Goal: Task Accomplishment & Management: Use online tool/utility

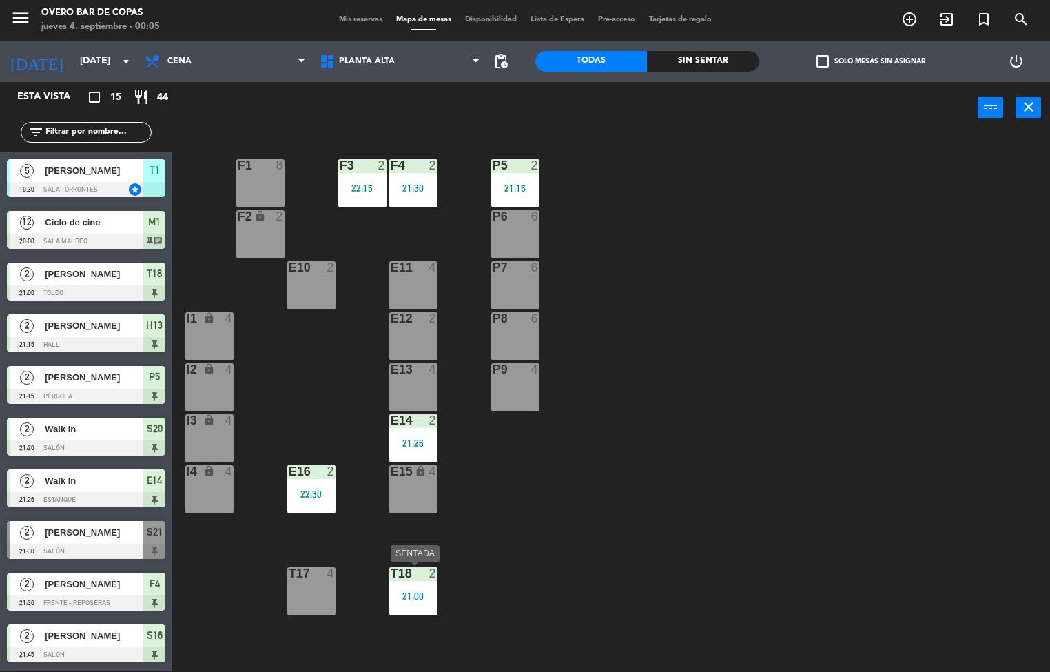
click at [418, 577] on div at bounding box center [413, 573] width 23 height 12
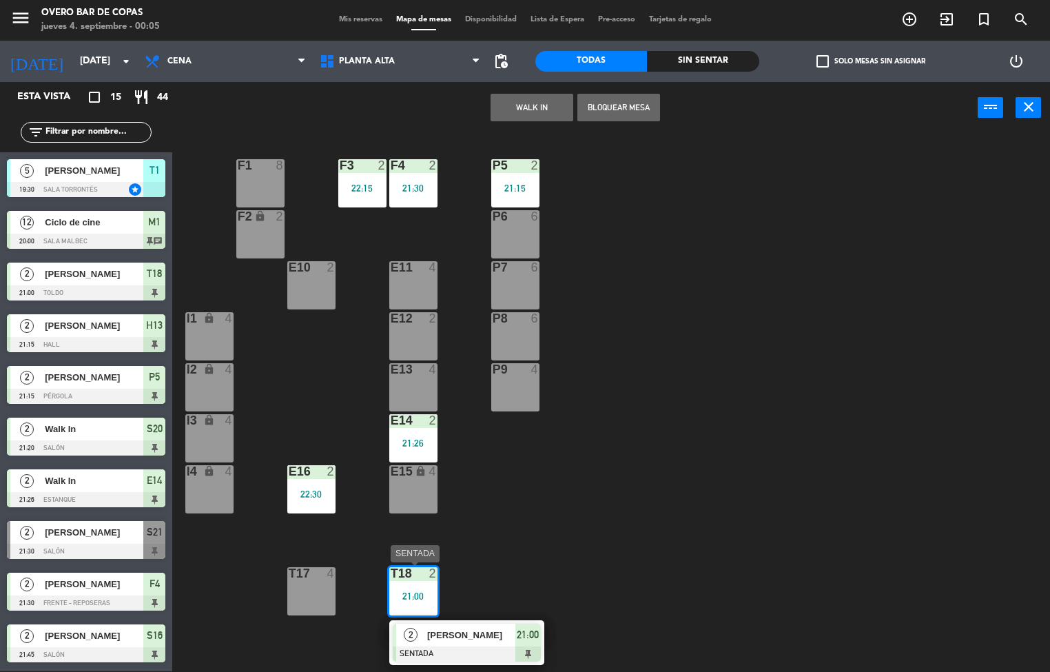
click at [464, 633] on span "[PERSON_NAME]" at bounding box center [471, 635] width 88 height 14
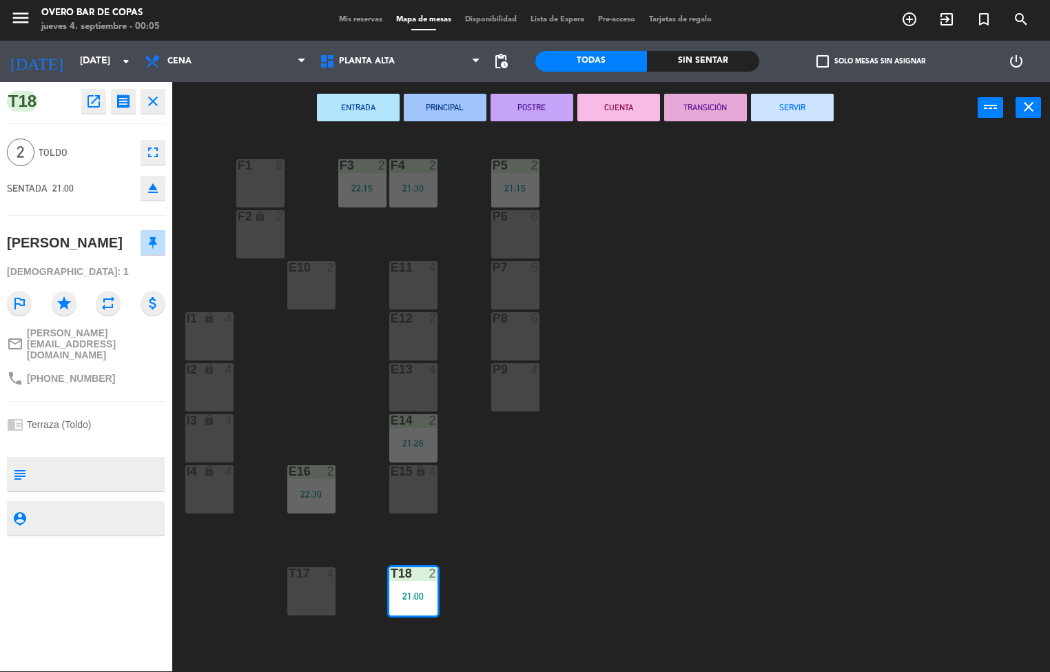
click at [705, 105] on button "TRANSICIÓN" at bounding box center [705, 108] width 83 height 28
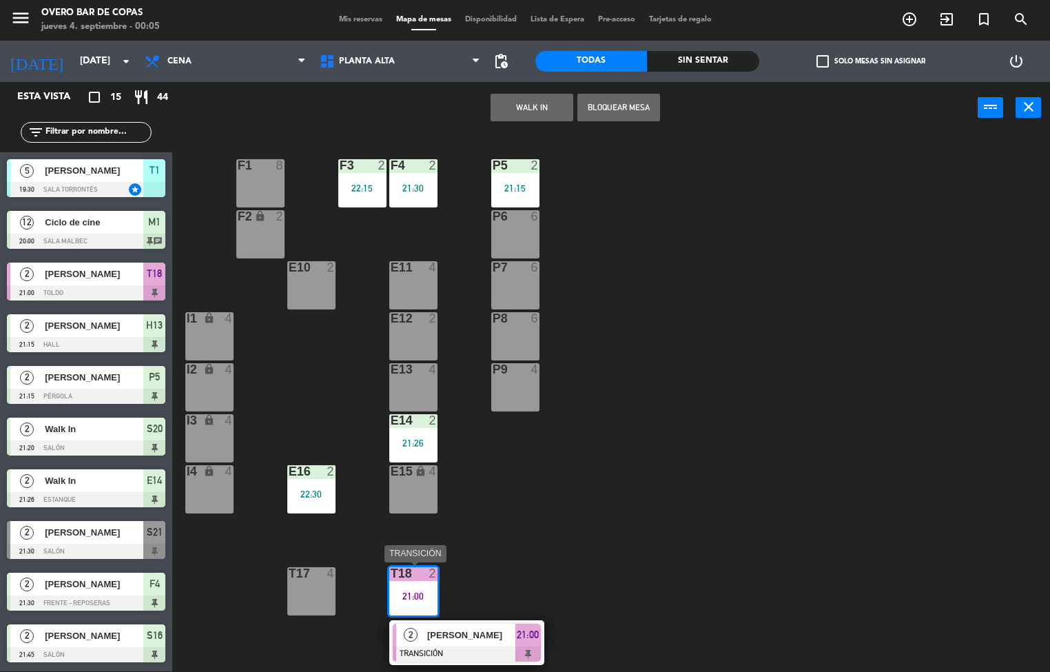
drag, startPoint x: 498, startPoint y: 635, endPoint x: 769, endPoint y: 205, distance: 507.6
click at [503, 631] on div "2 [PERSON_NAME] TRANSICIÓN 21:00" at bounding box center [467, 642] width 176 height 45
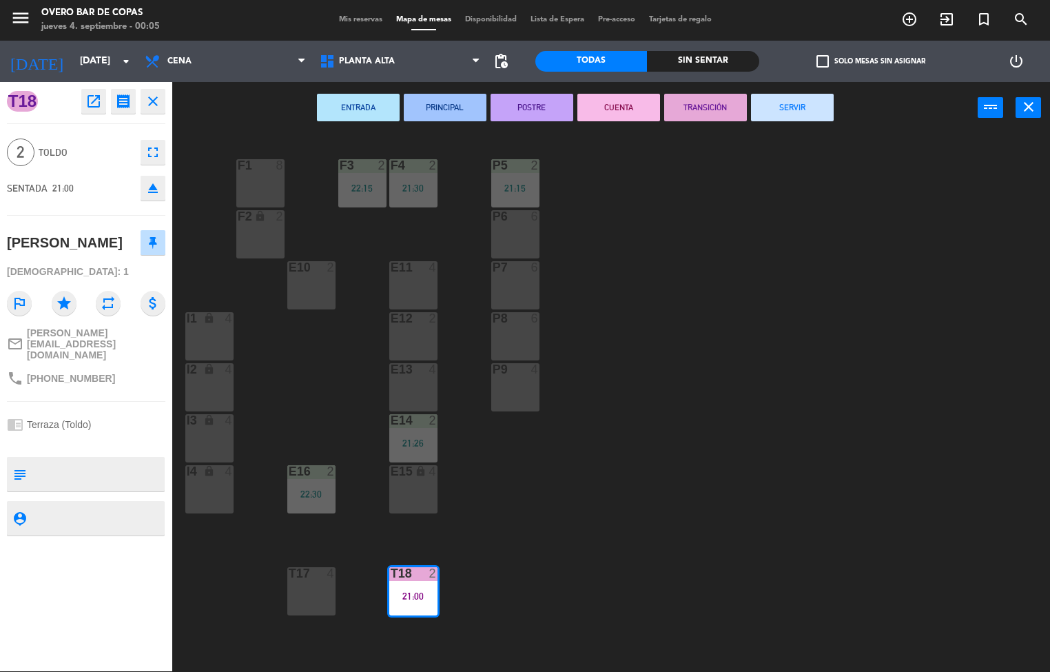
click at [801, 112] on button "SERVIR" at bounding box center [792, 108] width 83 height 28
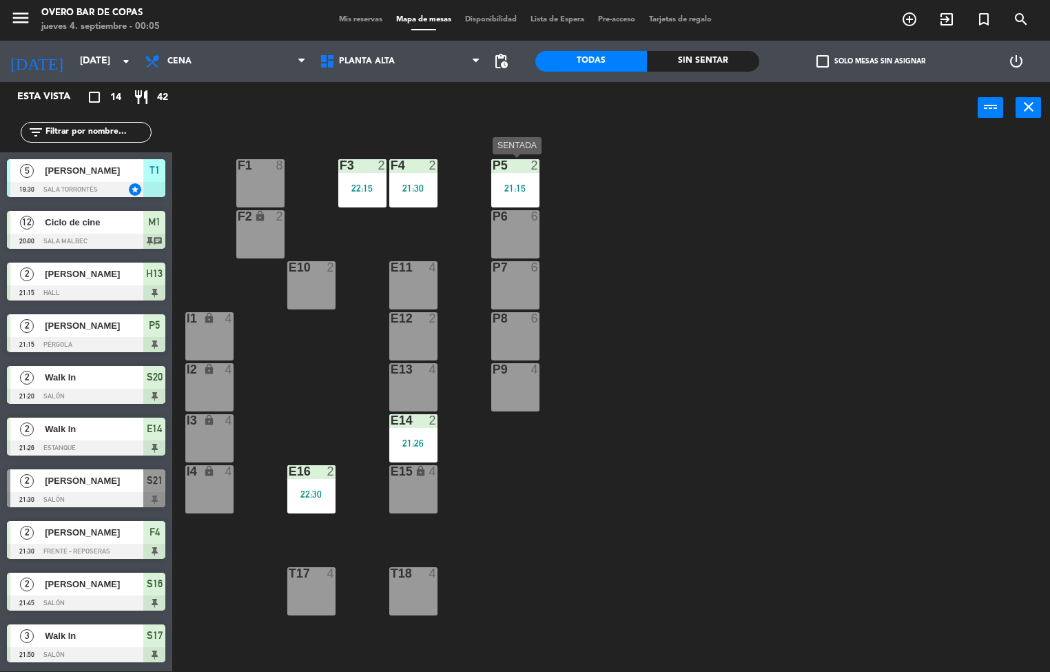
click at [515, 178] on div "P5 2 21:15" at bounding box center [515, 183] width 48 height 48
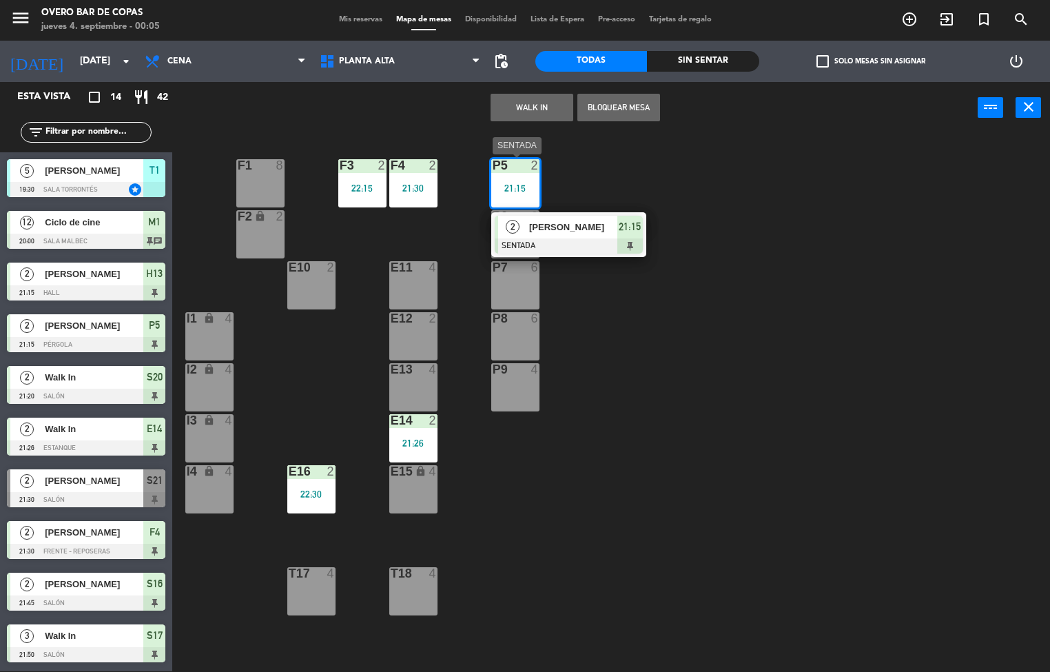
click at [583, 230] on span "[PERSON_NAME]" at bounding box center [573, 227] width 88 height 14
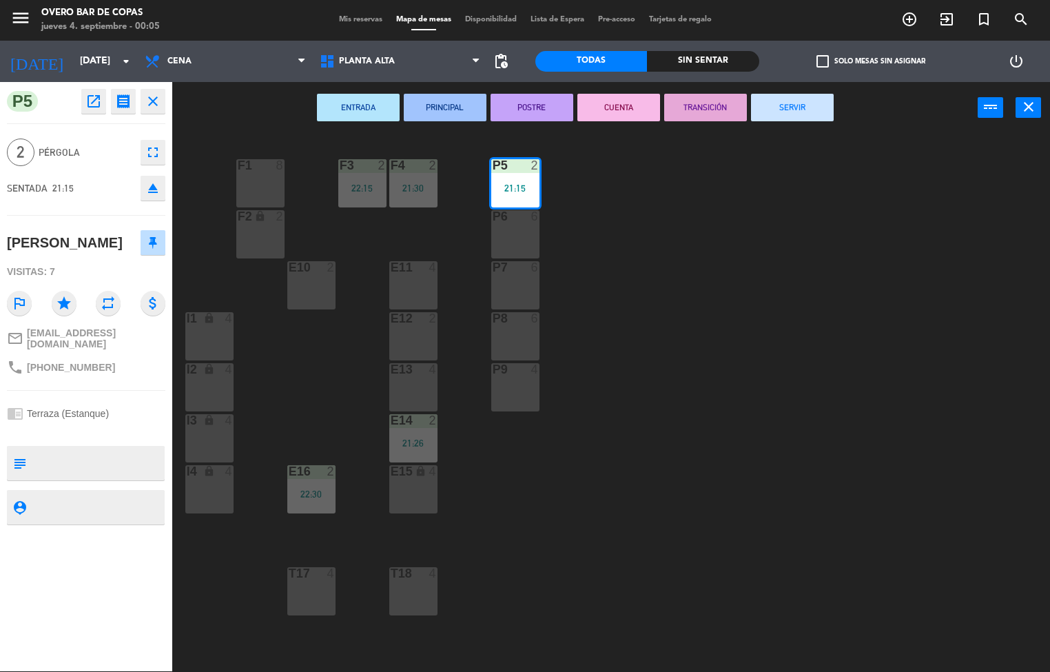
click at [701, 108] on button "TRANSICIÓN" at bounding box center [705, 108] width 83 height 28
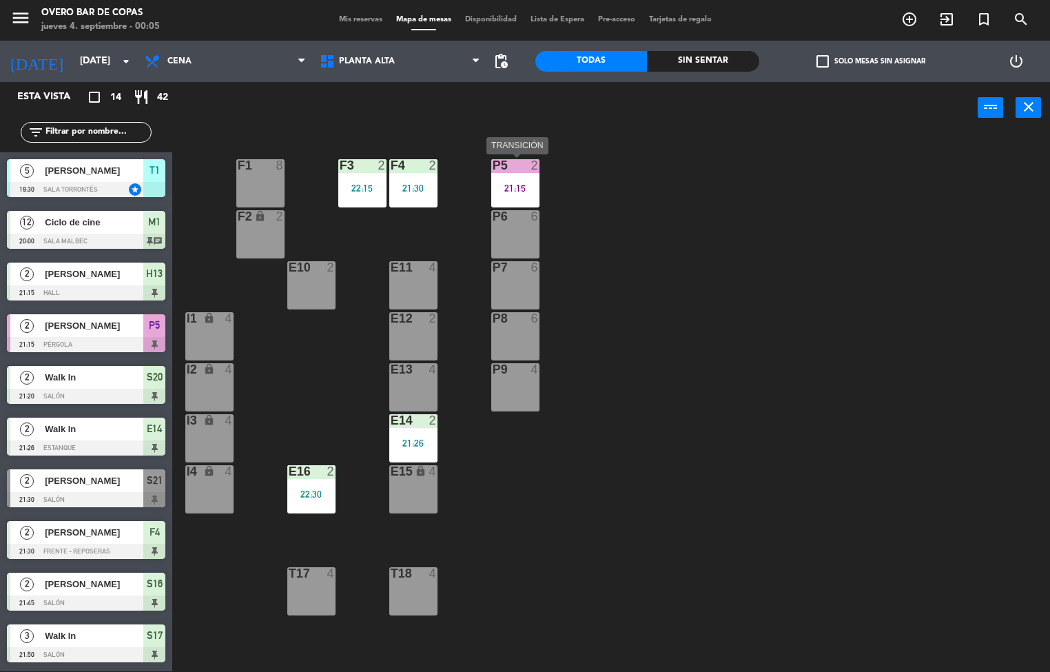
click at [505, 176] on div "P5 2 21:15" at bounding box center [515, 183] width 48 height 48
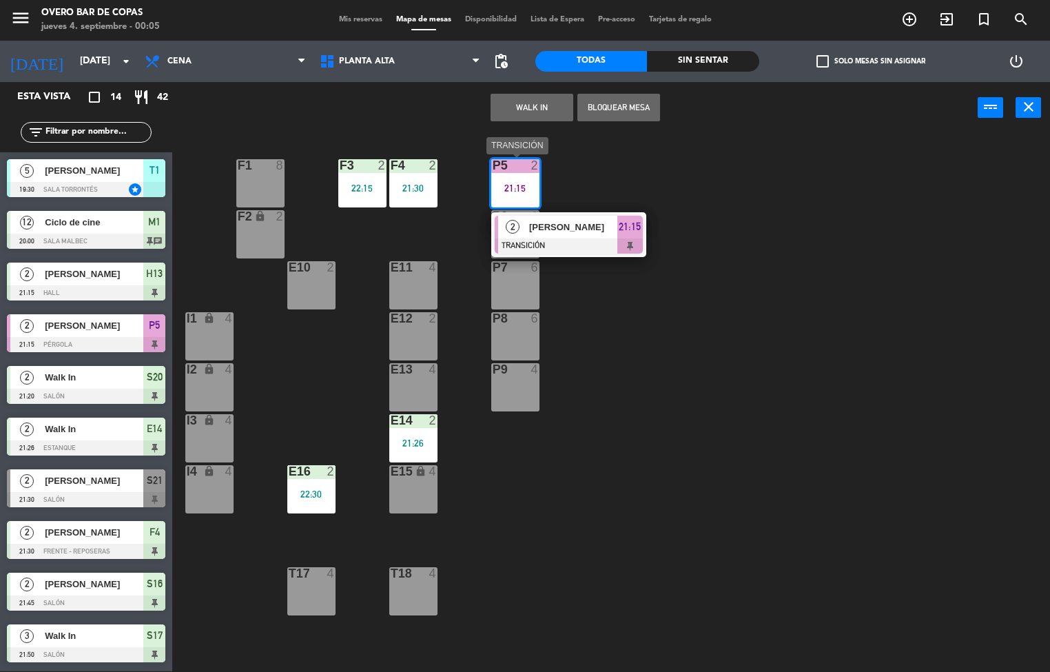
click at [604, 232] on span "[PERSON_NAME]" at bounding box center [573, 227] width 88 height 14
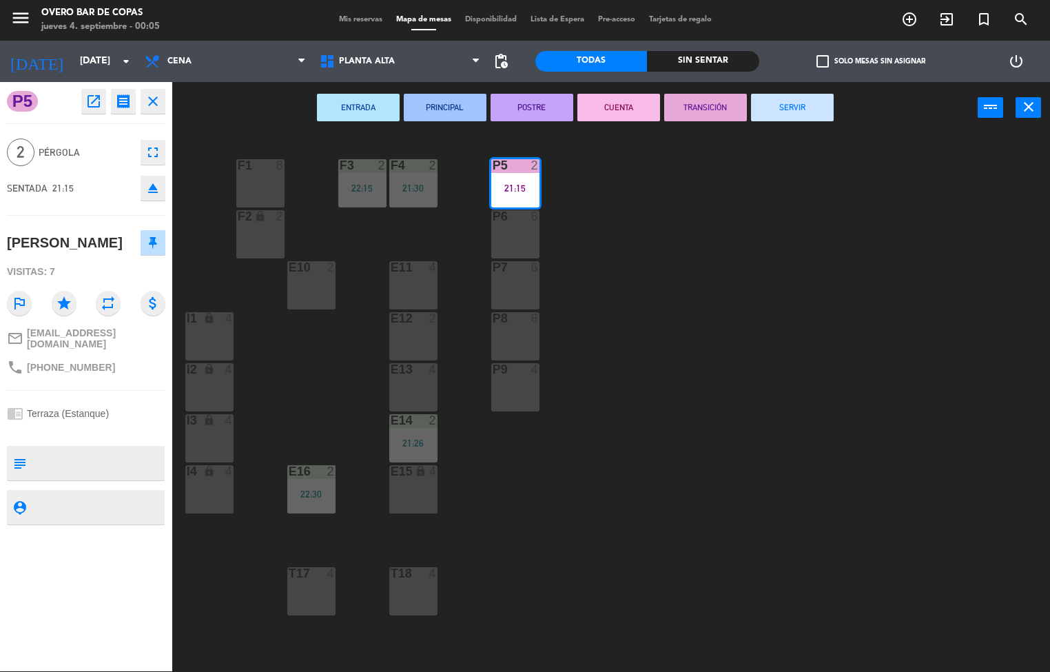
click at [792, 112] on button "SERVIR" at bounding box center [792, 108] width 83 height 28
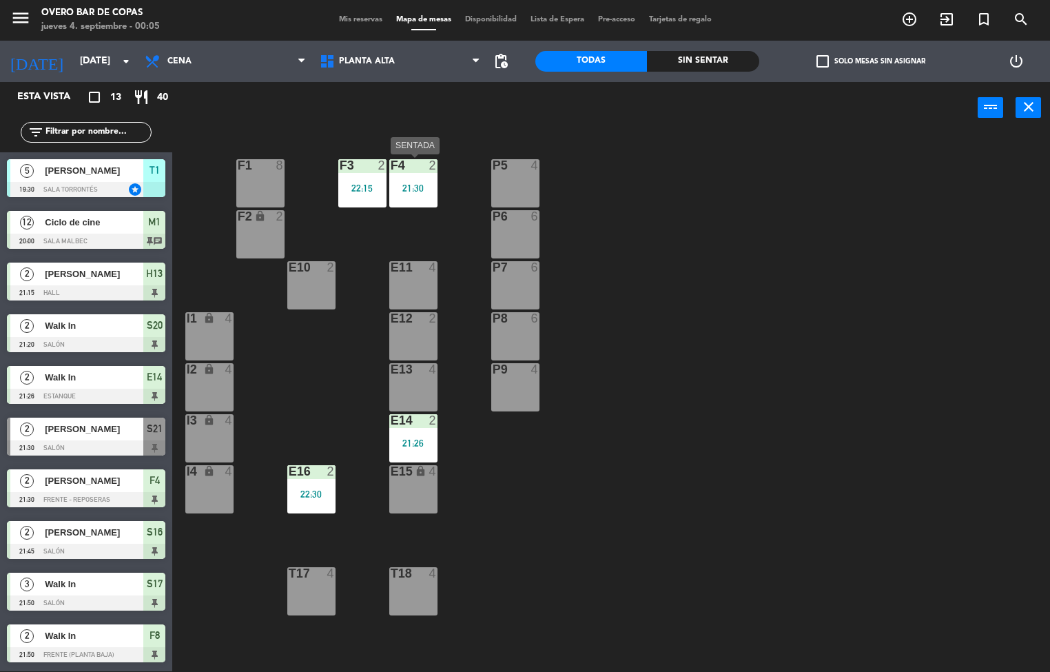
click at [425, 197] on div "F4 2 21:30" at bounding box center [413, 183] width 48 height 48
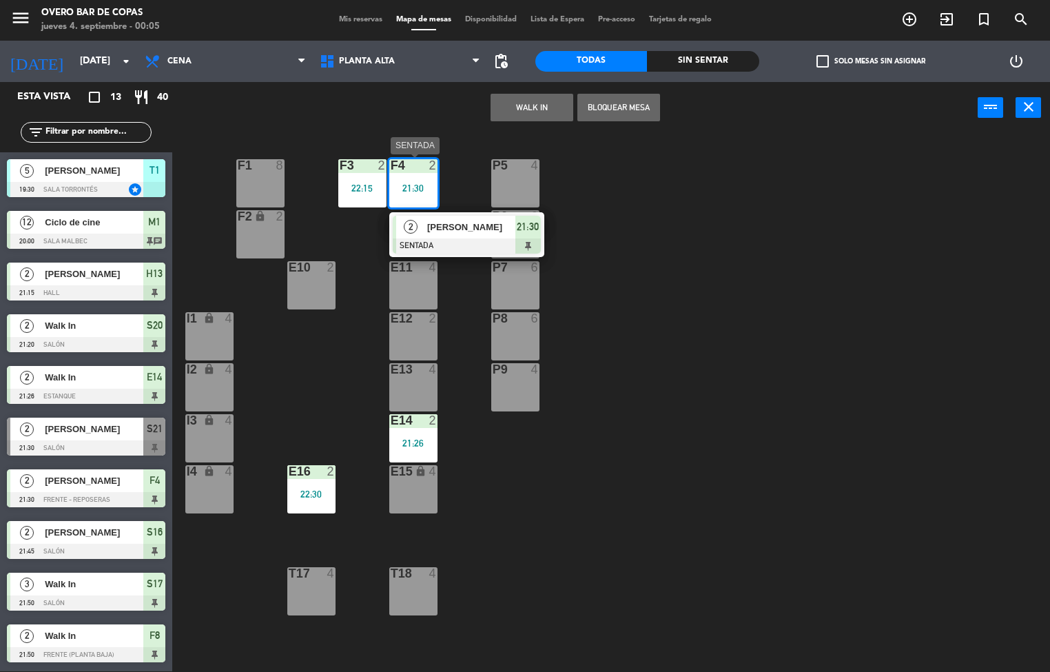
click at [472, 242] on div at bounding box center [467, 245] width 148 height 15
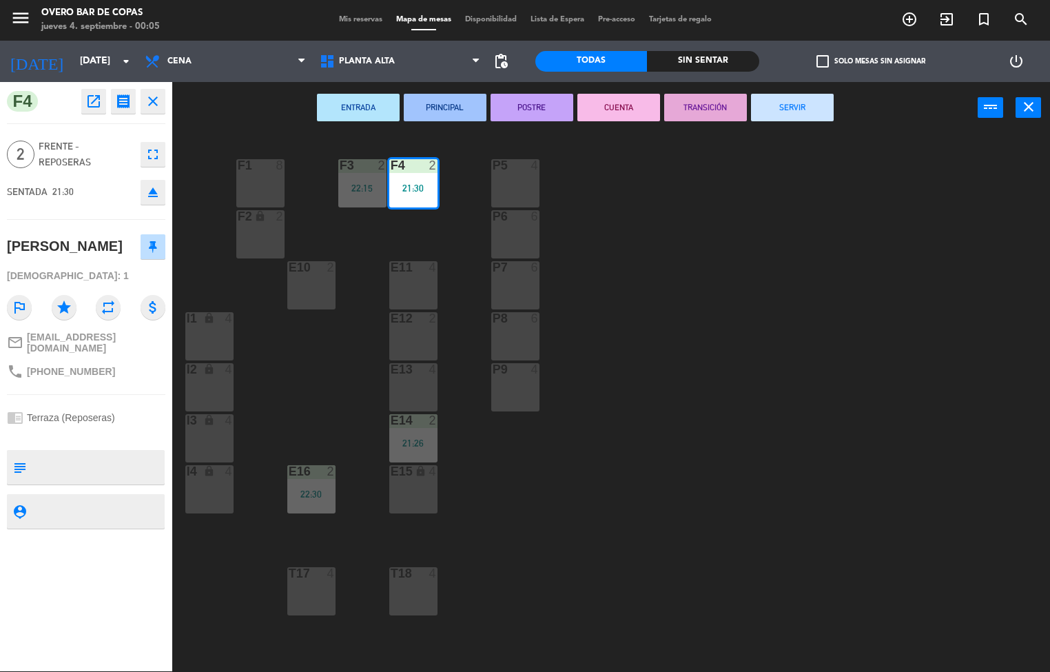
click at [708, 110] on button "TRANSICIÓN" at bounding box center [705, 108] width 83 height 28
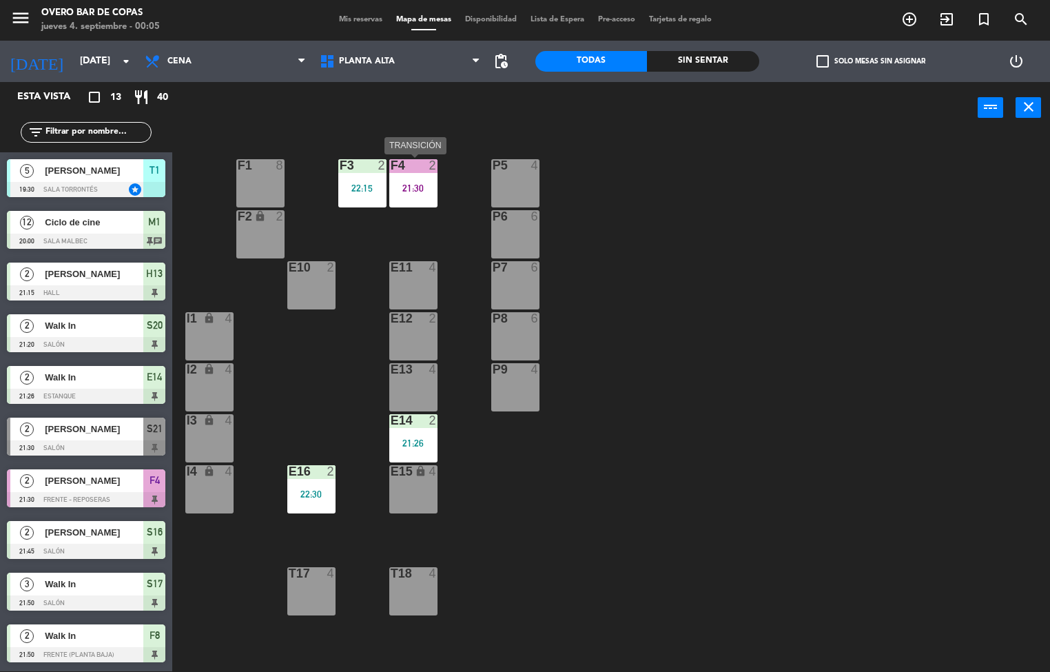
click at [418, 178] on div "F4 2 21:30" at bounding box center [413, 183] width 48 height 48
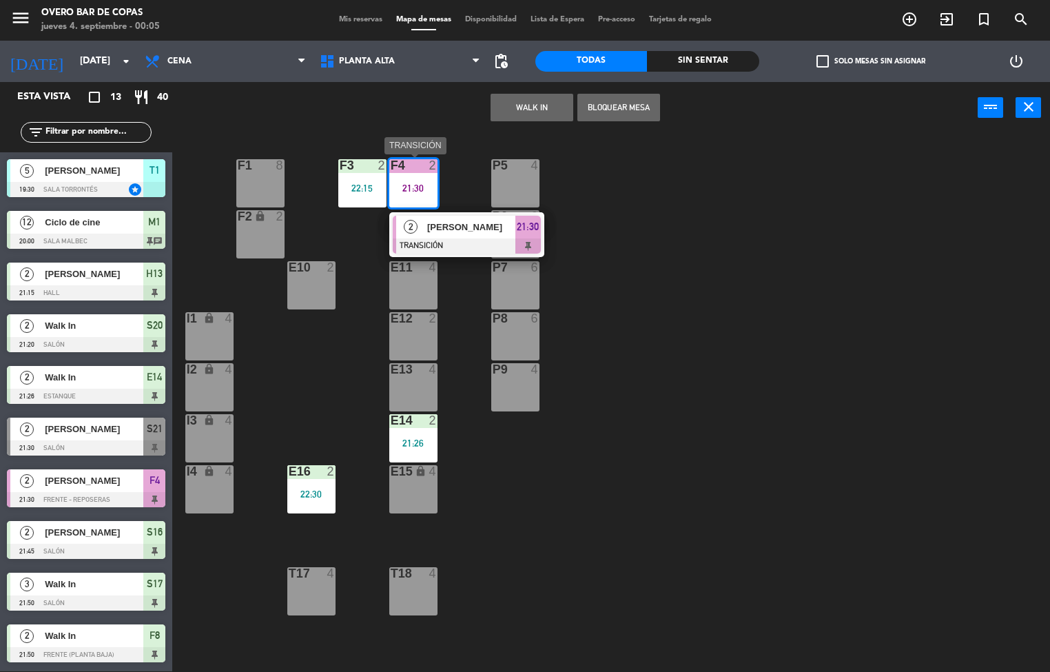
click at [445, 225] on span "[PERSON_NAME]" at bounding box center [471, 227] width 88 height 14
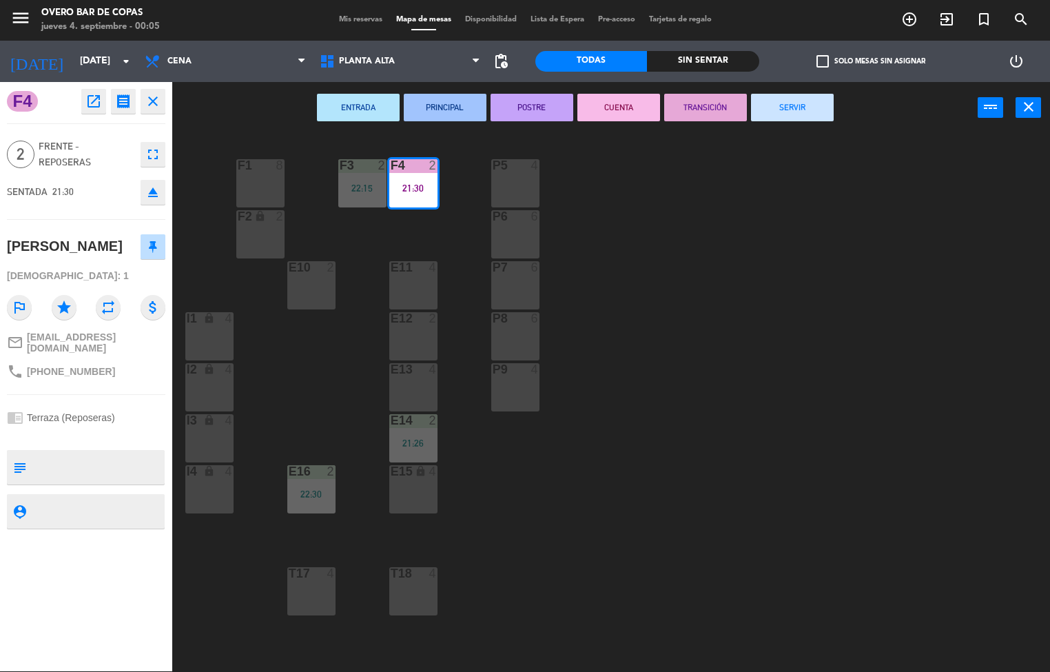
click at [790, 110] on button "SERVIR" at bounding box center [792, 108] width 83 height 28
